Goal: Task Accomplishment & Management: Use online tool/utility

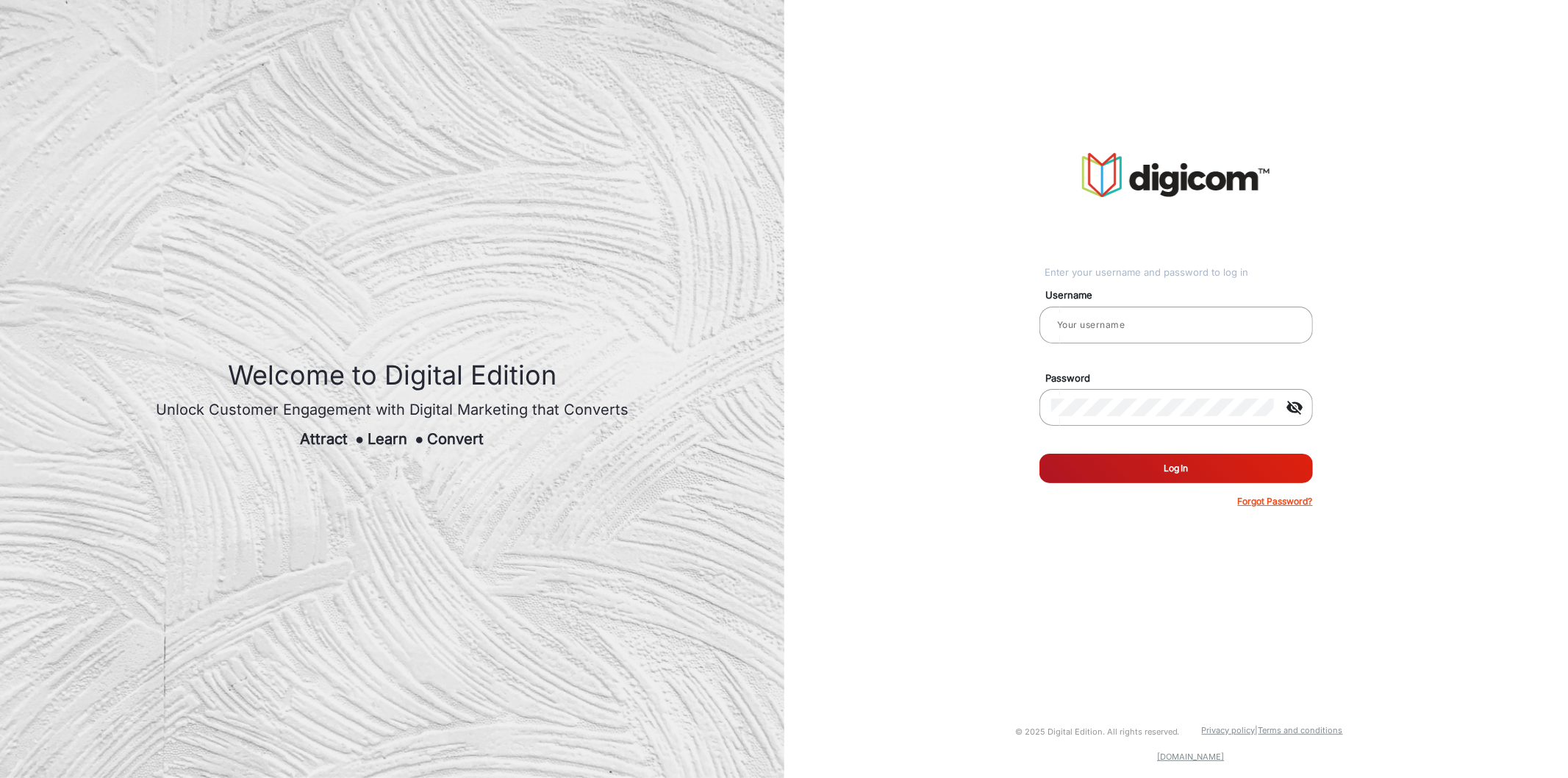
type input "[PERSON_NAME]"
click at [1142, 478] on button "Log In" at bounding box center [1176, 469] width 274 height 30
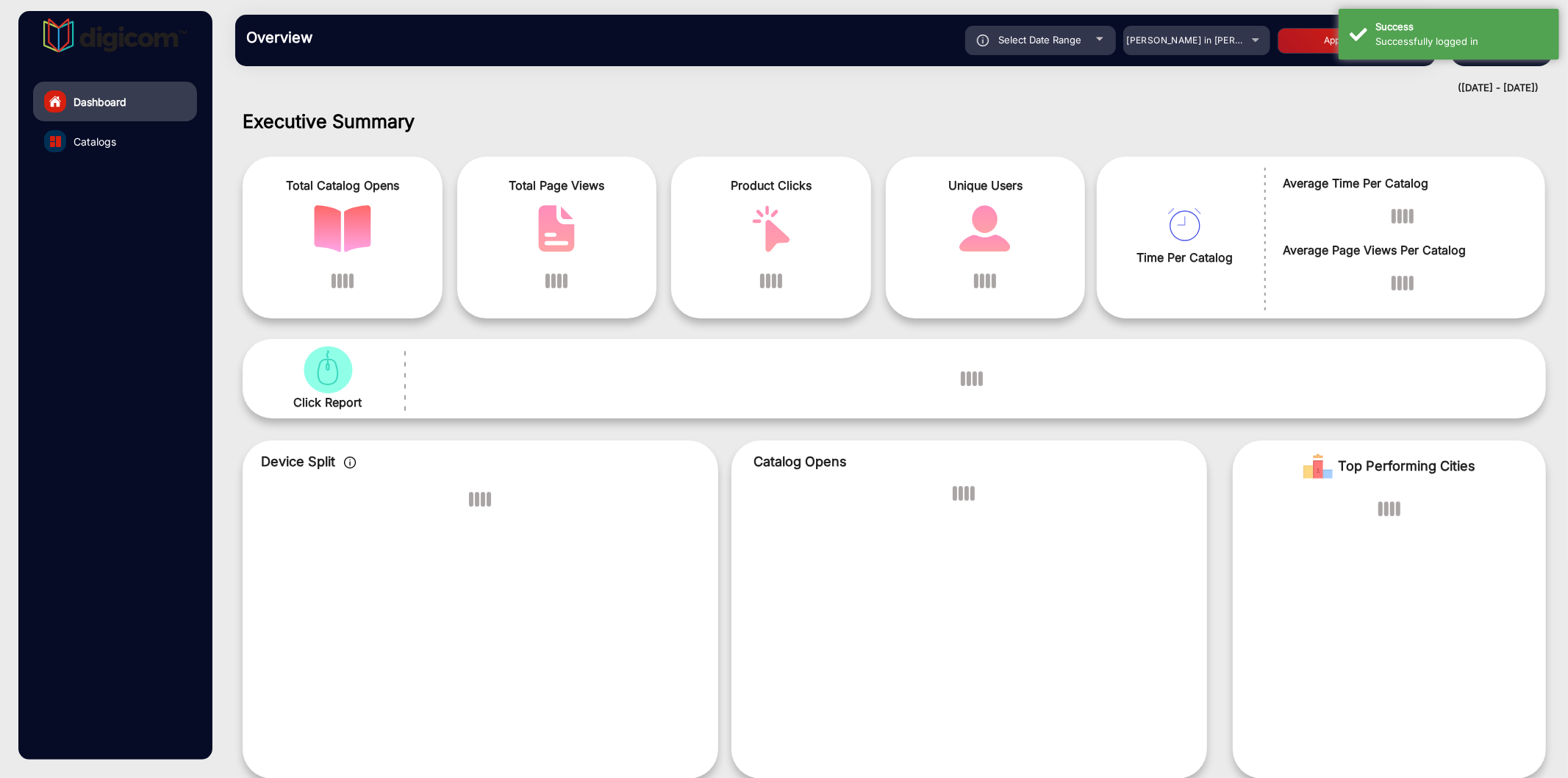
scroll to position [11, 0]
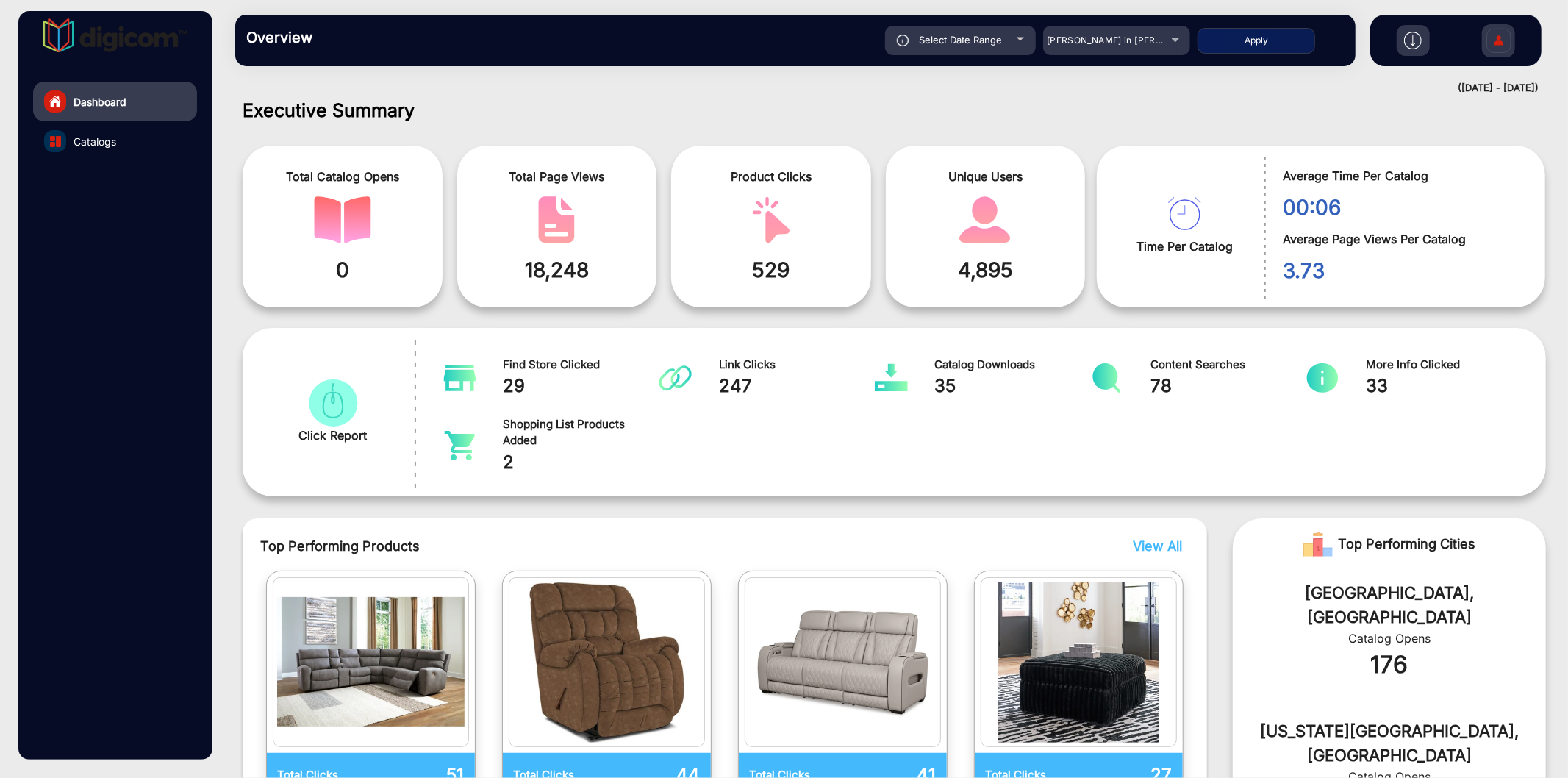
click at [993, 35] on span "Select Date Range" at bounding box center [960, 39] width 83 height 12
type input "[DATE]"
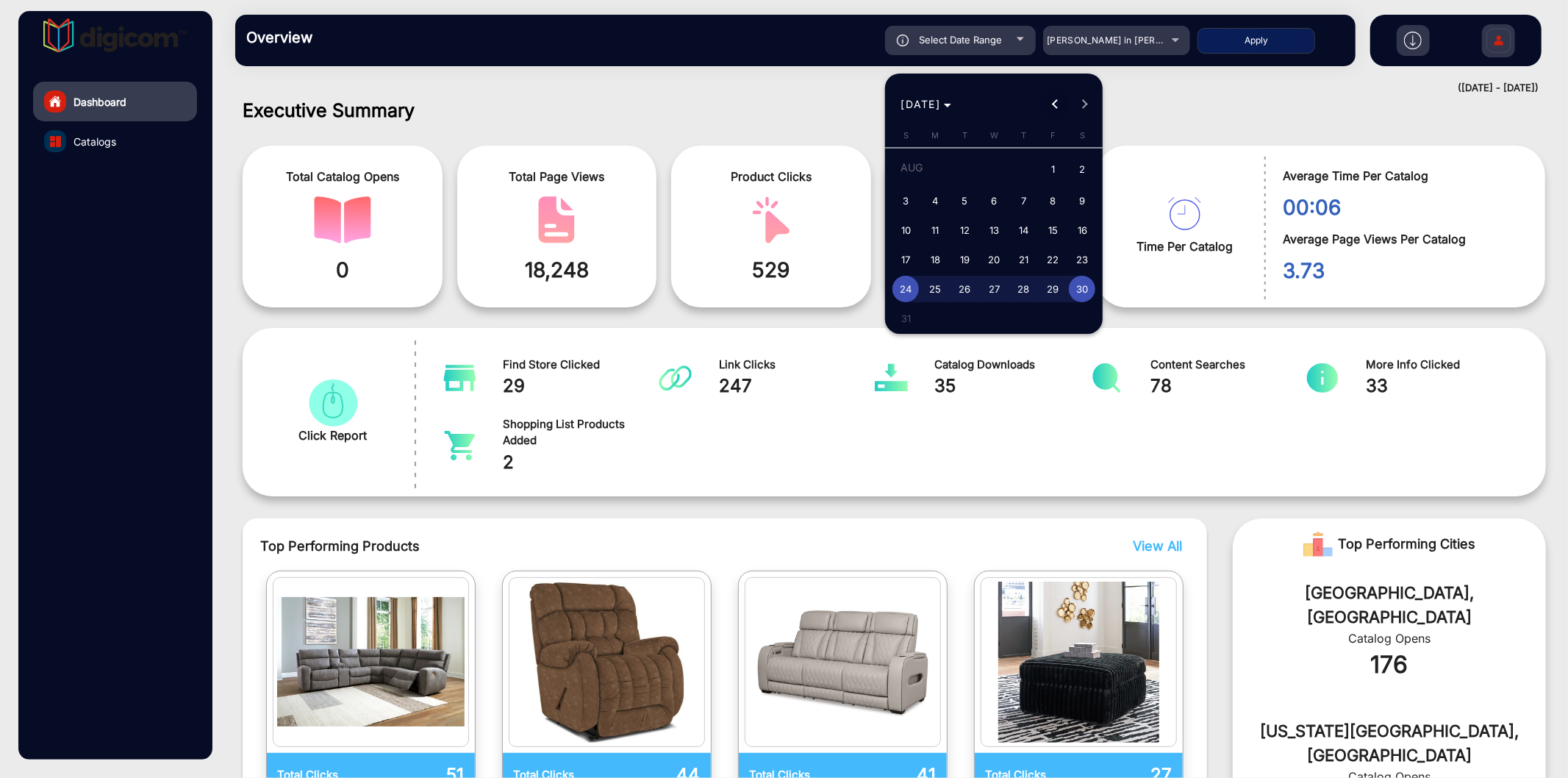
click at [1062, 98] on span "Previous month" at bounding box center [1055, 104] width 30 height 30
click at [1023, 226] on span "15" at bounding box center [1023, 229] width 27 height 27
type input "[DATE]"
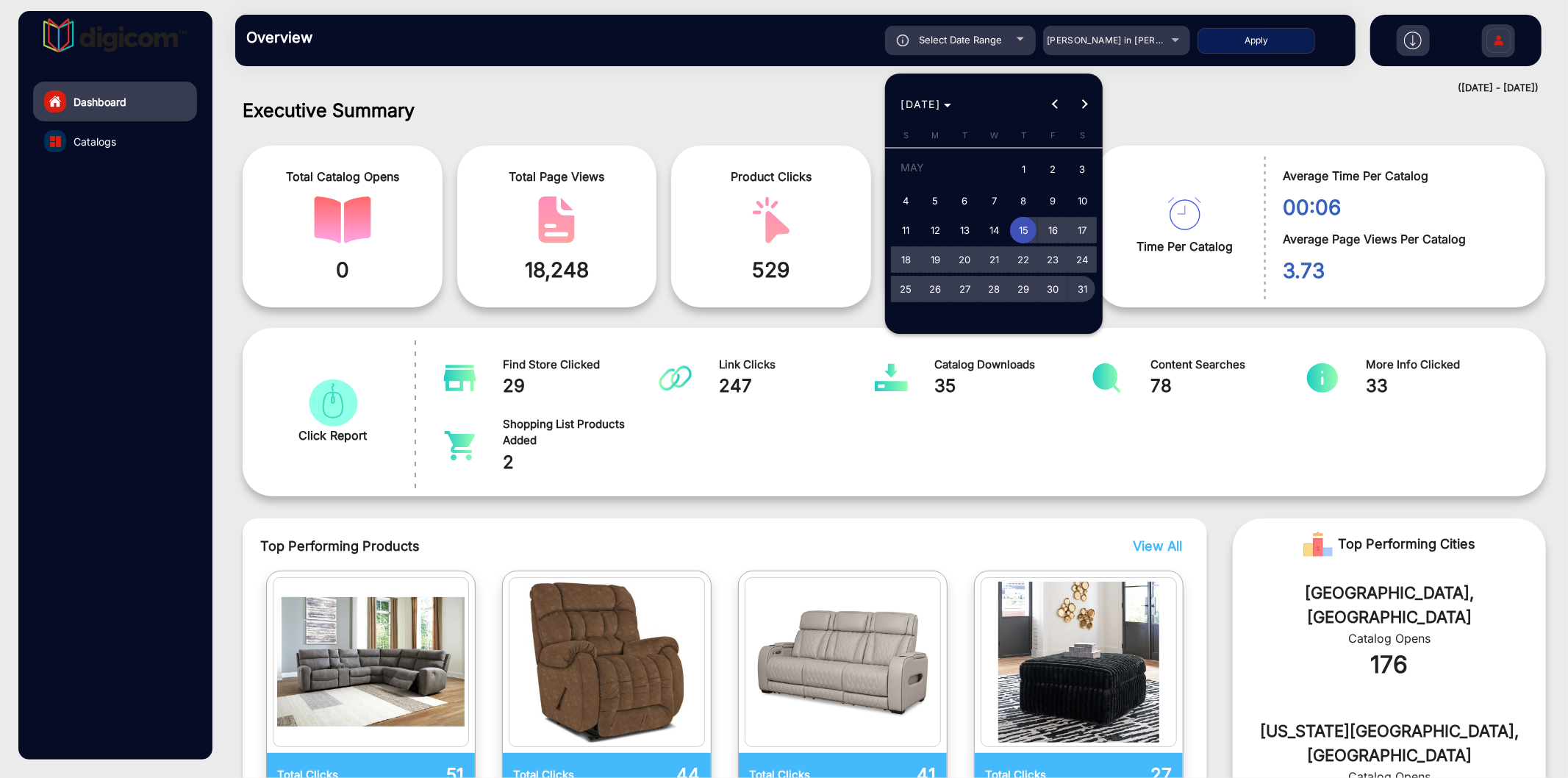
click at [1074, 289] on span "31" at bounding box center [1082, 289] width 27 height 27
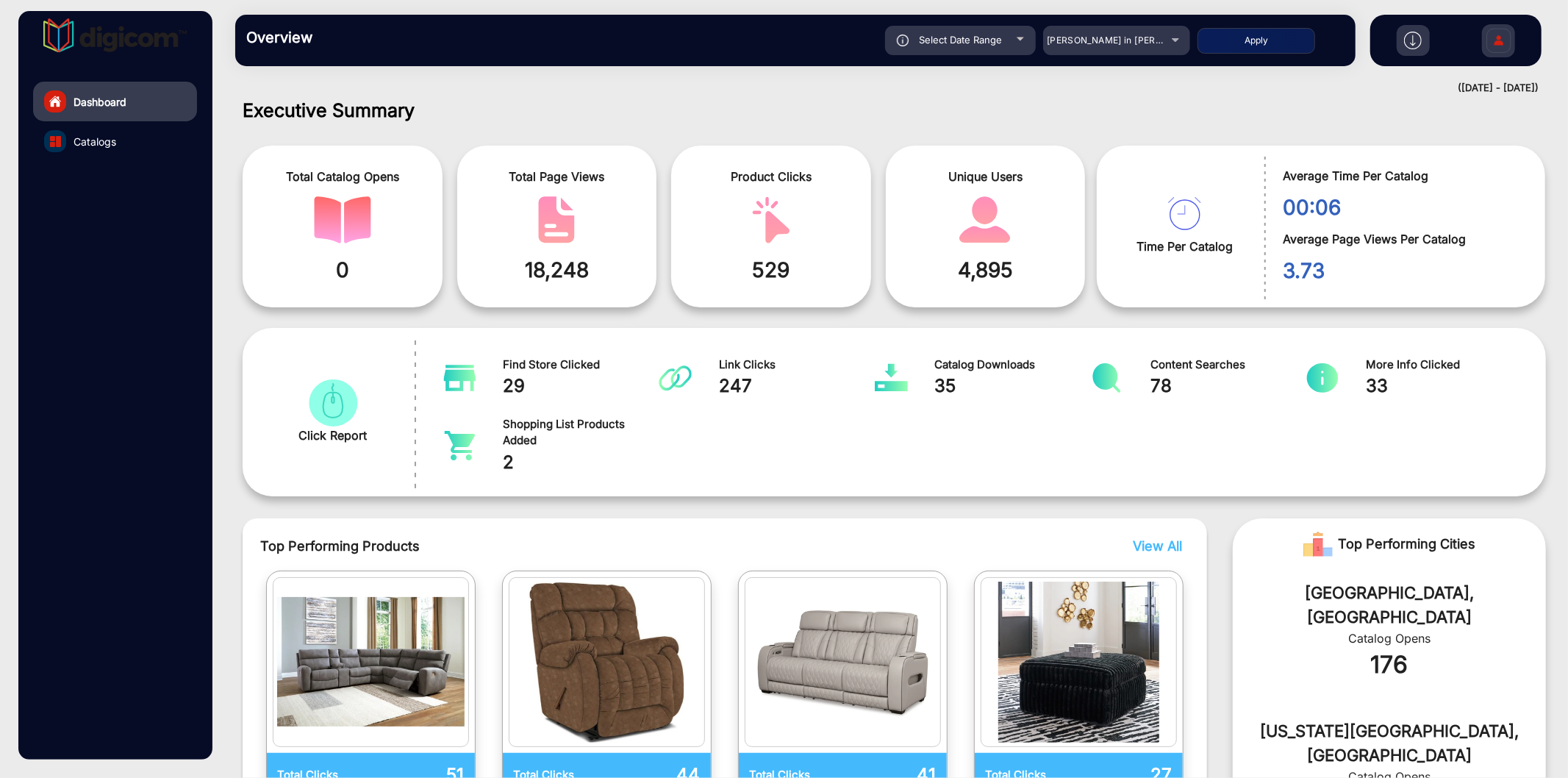
type input "[DATE]"
click at [1248, 46] on button "Apply" at bounding box center [1255, 40] width 117 height 26
type input "[DATE]"
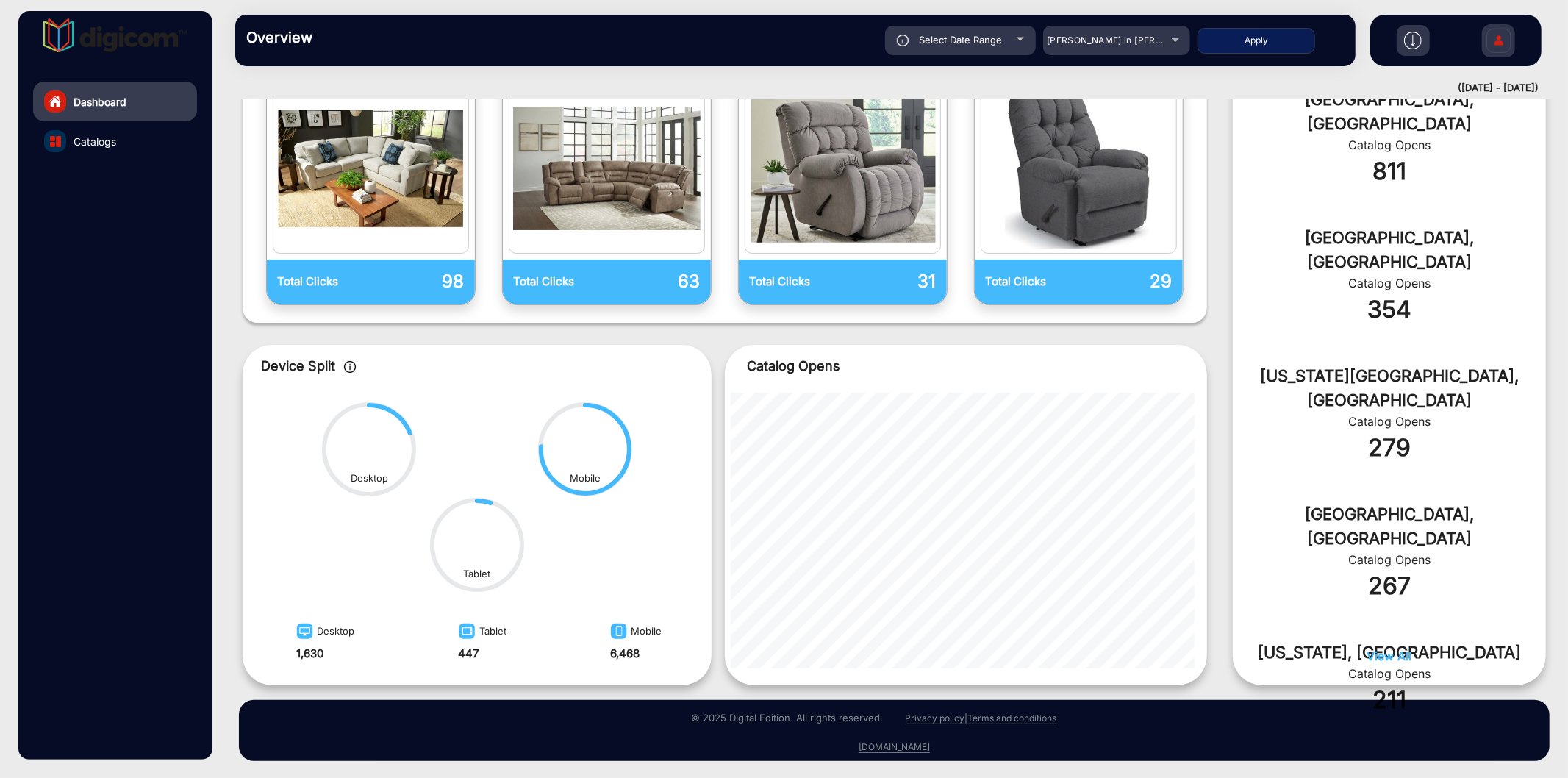
scroll to position [0, 0]
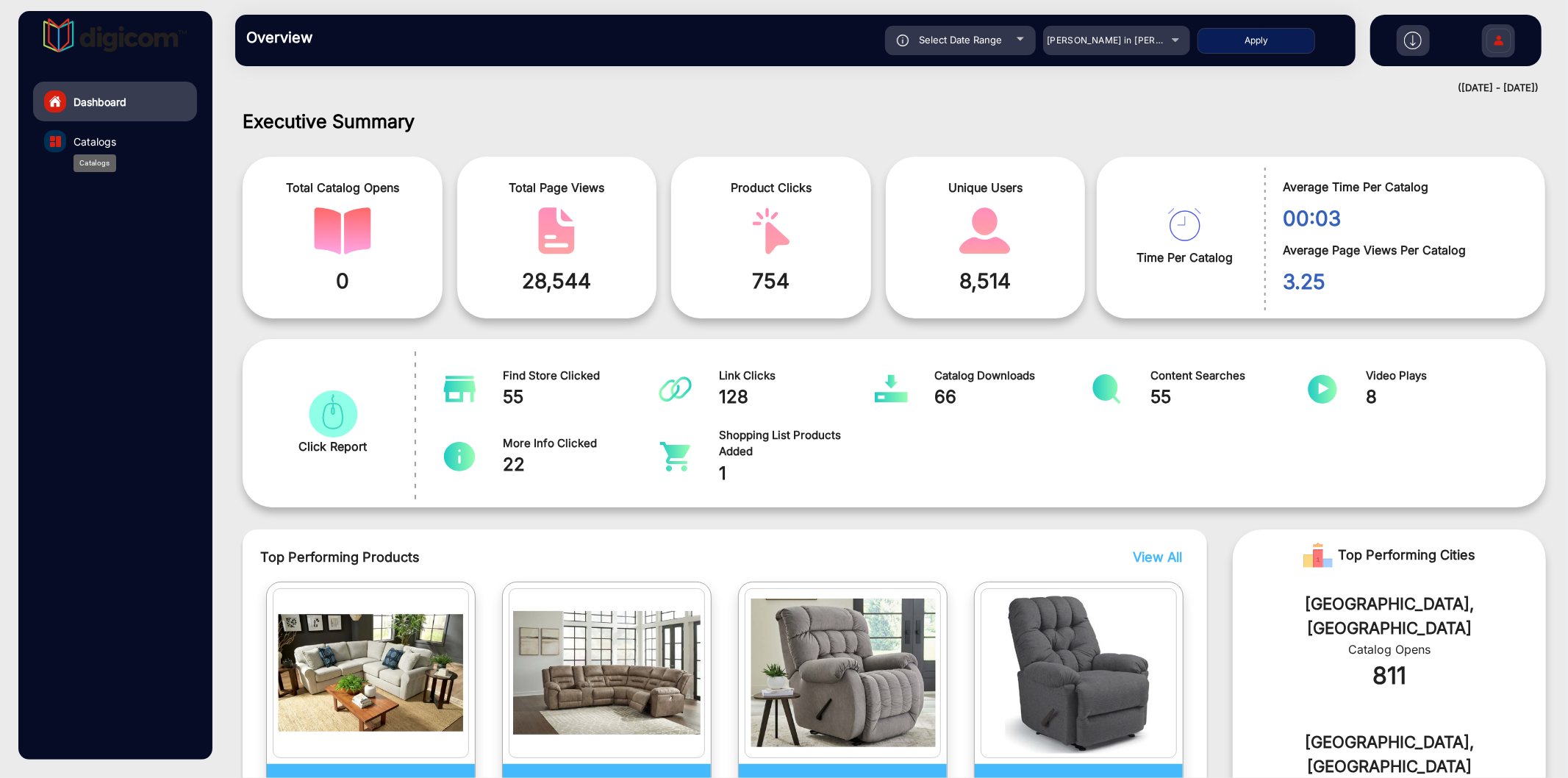
click at [97, 134] on span "Catalogs" at bounding box center [94, 142] width 42 height 16
